Goal: Entertainment & Leisure: Consume media (video, audio)

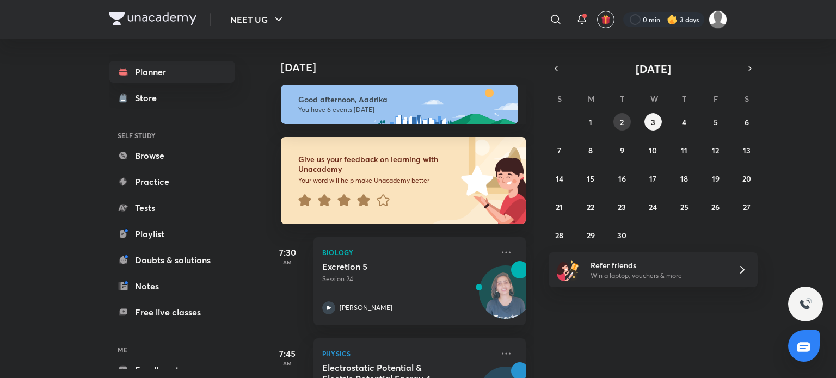
click at [620, 126] on abbr "2" at bounding box center [622, 122] width 4 height 10
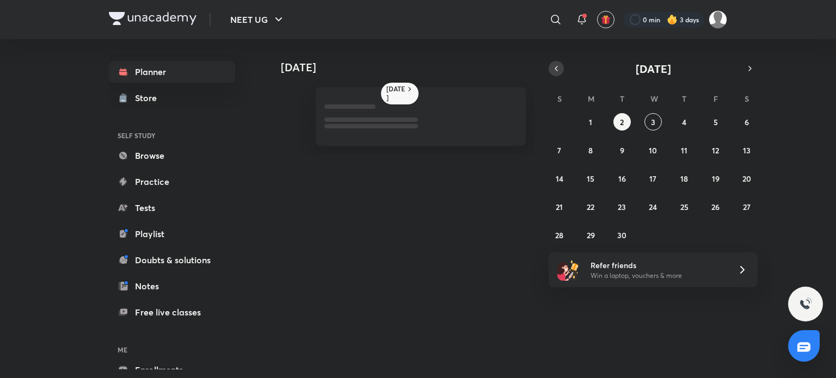
click at [556, 66] on icon "button" at bounding box center [556, 69] width 9 height 10
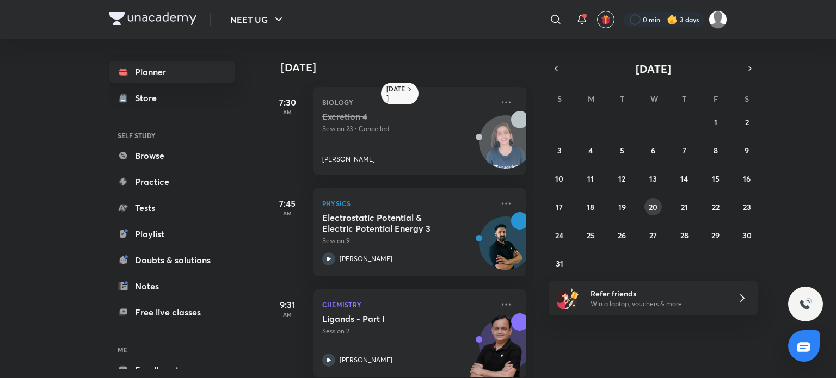
click at [653, 200] on button "20" at bounding box center [652, 206] width 17 height 17
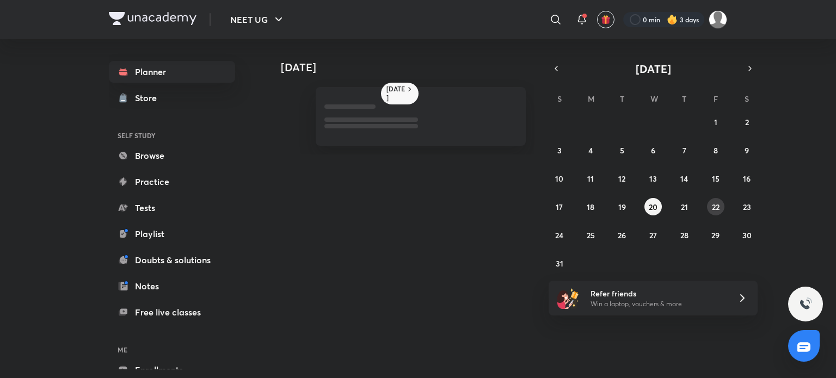
click at [712, 208] on abbr "22" at bounding box center [716, 207] width 8 height 10
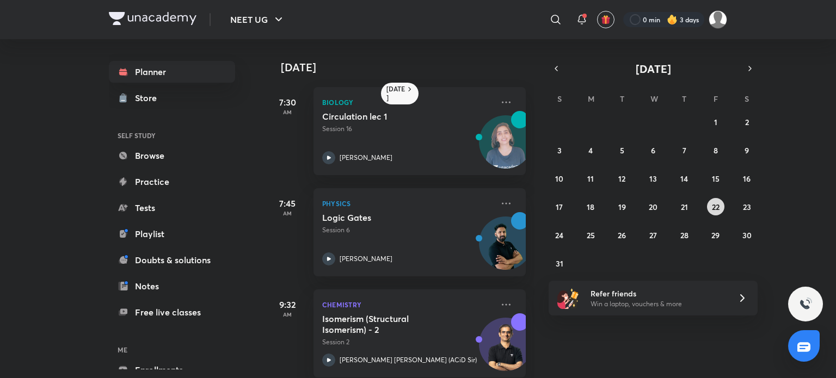
click at [712, 208] on abbr "22" at bounding box center [716, 207] width 8 height 10
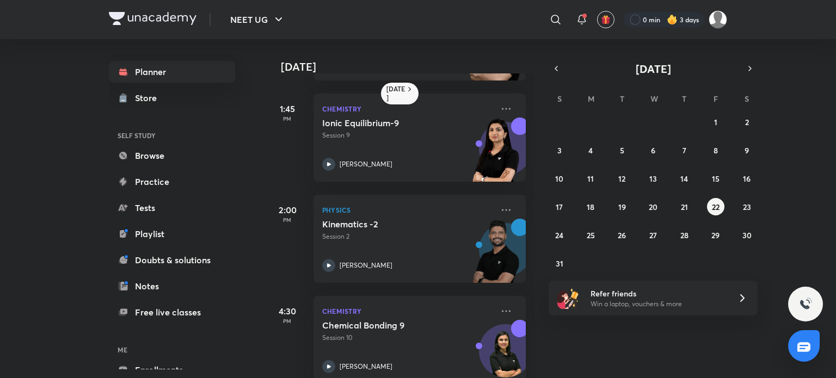
scroll to position [200, 0]
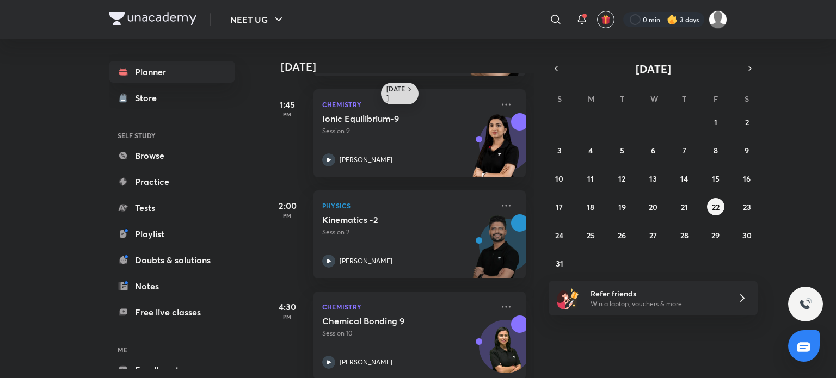
click at [406, 88] on icon at bounding box center [409, 89] width 9 height 9
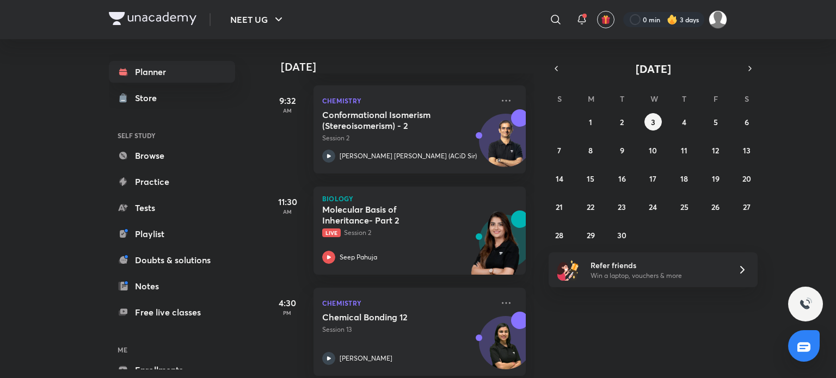
scroll to position [355, 0]
click at [553, 66] on icon "button" at bounding box center [556, 69] width 9 height 10
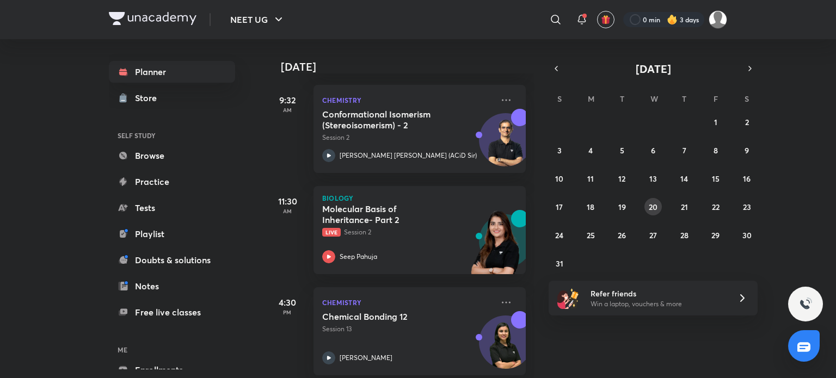
click at [654, 199] on button "20" at bounding box center [652, 206] width 17 height 17
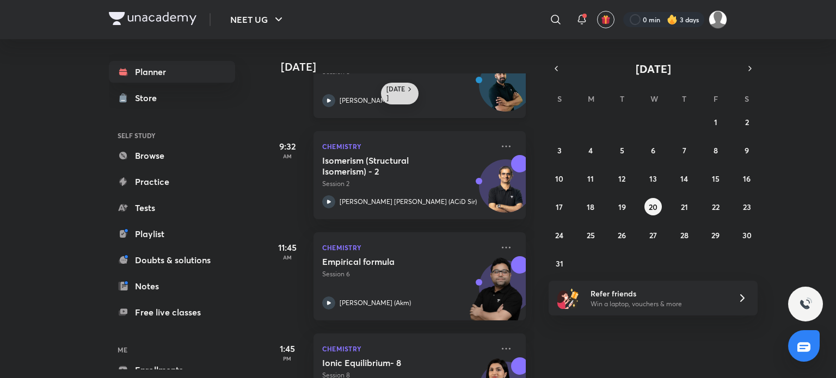
scroll to position [157, 0]
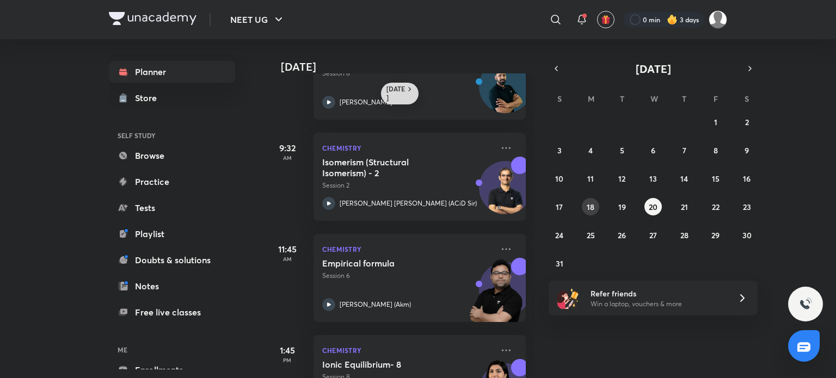
click at [591, 204] on abbr "18" at bounding box center [591, 207] width 8 height 10
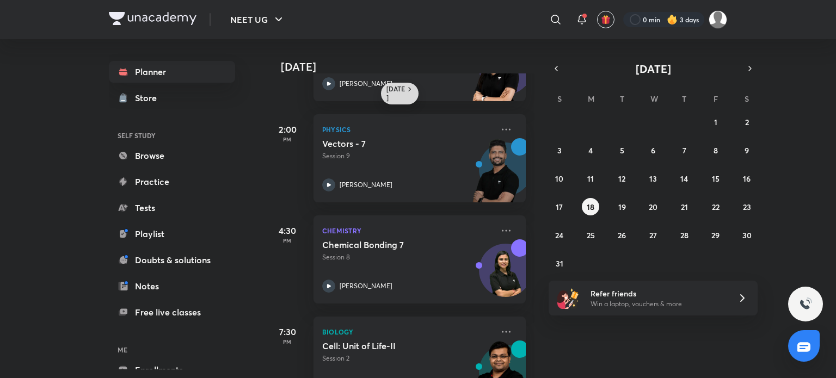
scroll to position [585, 0]
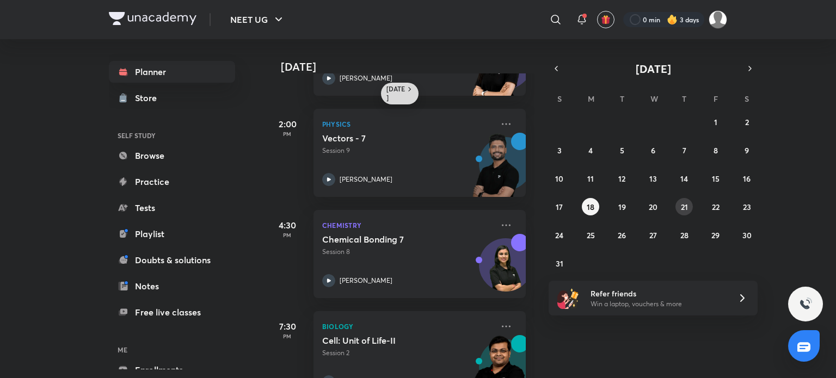
click at [685, 205] on abbr "21" at bounding box center [684, 207] width 7 height 10
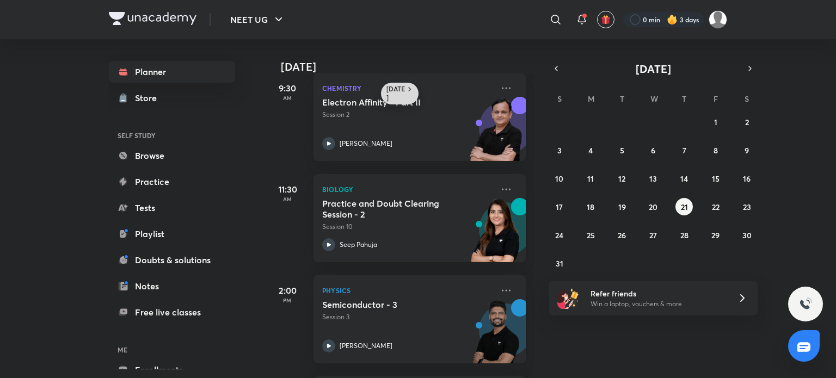
scroll to position [148, 0]
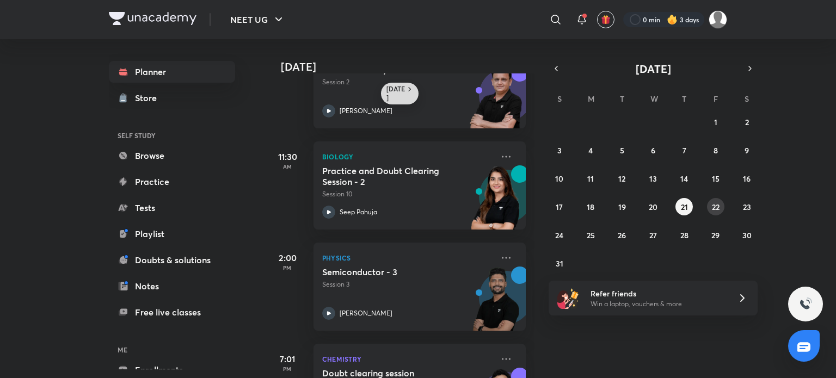
click at [716, 206] on abbr "22" at bounding box center [716, 207] width 8 height 10
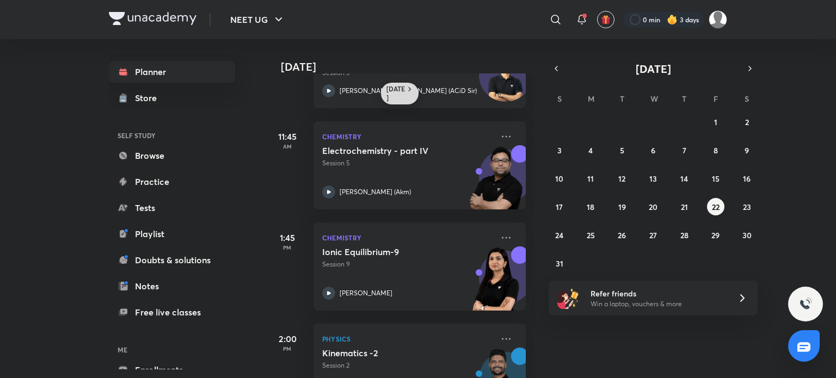
scroll to position [66, 0]
click at [591, 235] on abbr "25" at bounding box center [591, 235] width 8 height 10
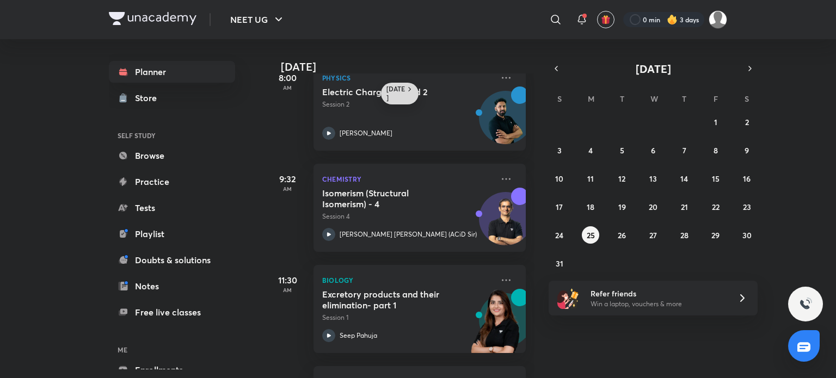
scroll to position [125, 0]
click at [615, 152] on button "5" at bounding box center [621, 149] width 17 height 17
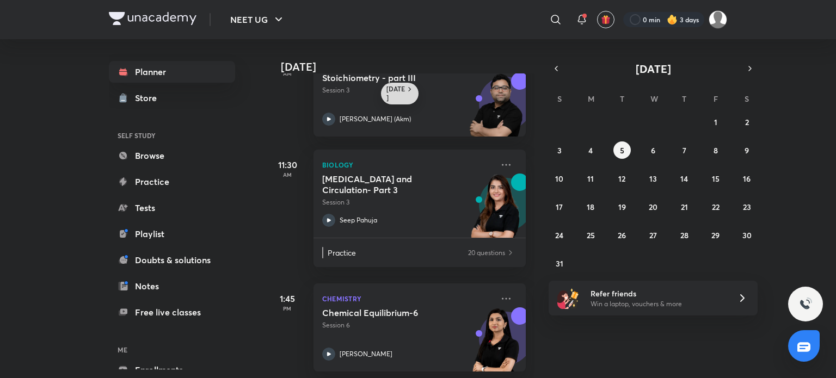
scroll to position [242, 0]
click at [626, 174] on button "12" at bounding box center [621, 178] width 17 height 17
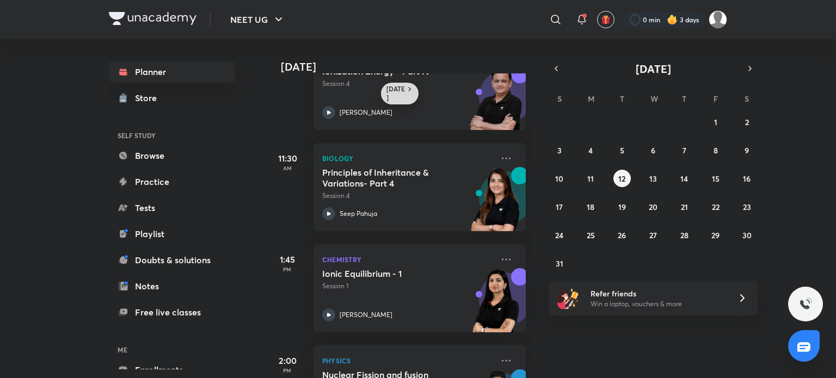
scroll to position [248, 0]
click at [688, 147] on button "7" at bounding box center [683, 149] width 17 height 17
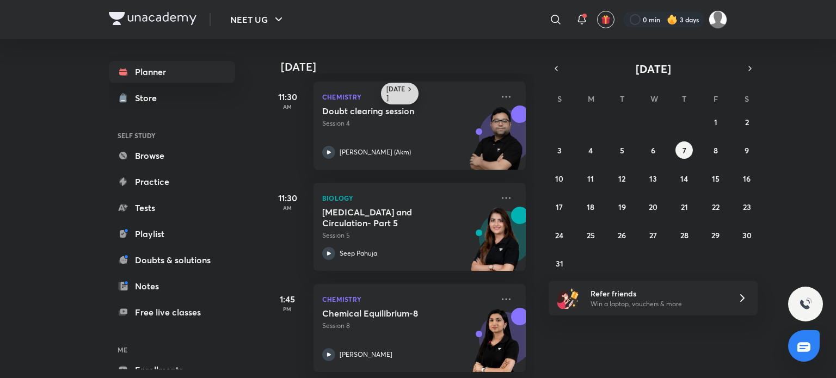
scroll to position [310, 0]
click at [712, 146] on button "8" at bounding box center [715, 149] width 17 height 17
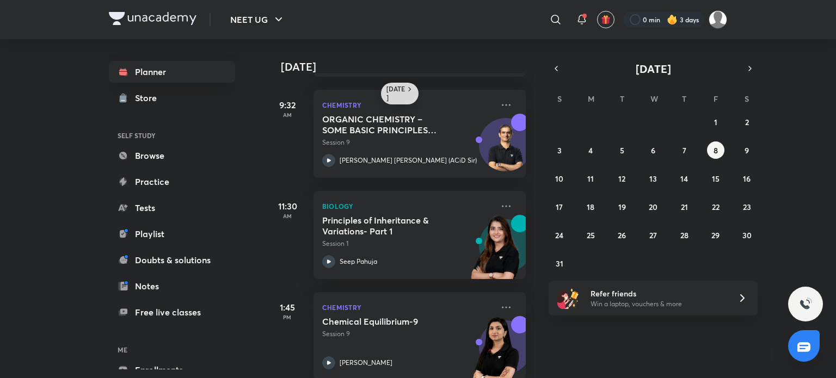
scroll to position [259, 0]
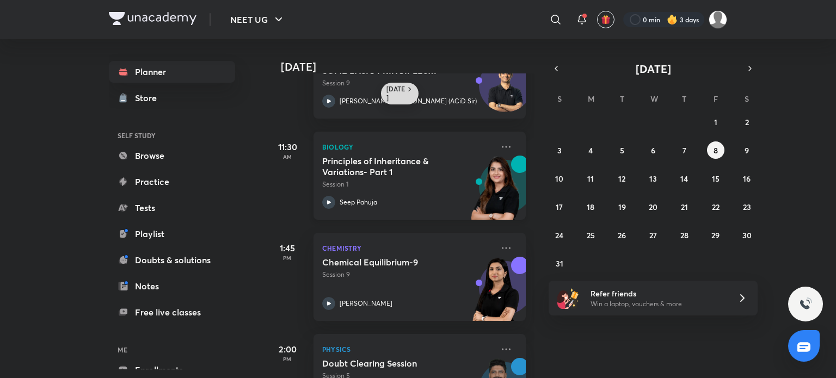
click at [333, 200] on icon at bounding box center [328, 202] width 13 height 13
